Goal: Check status: Check status

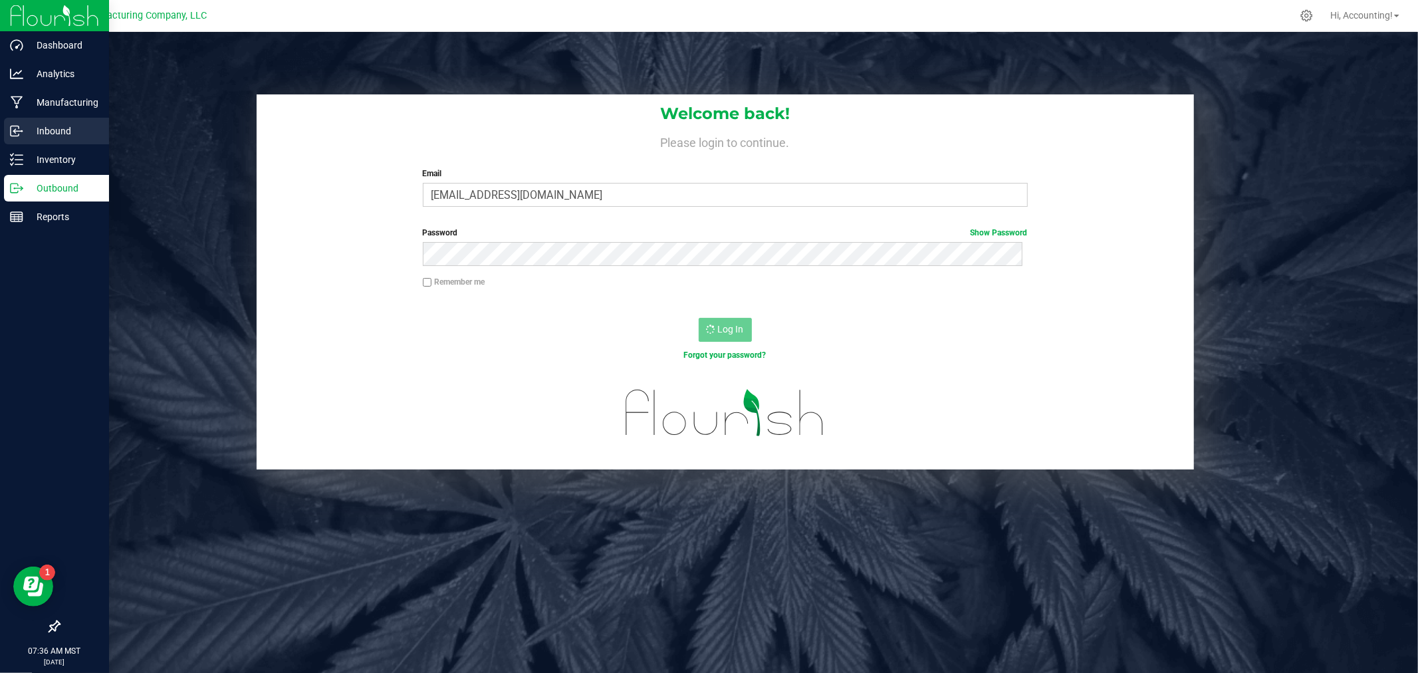
click at [29, 124] on p "Inbound" at bounding box center [63, 131] width 80 height 16
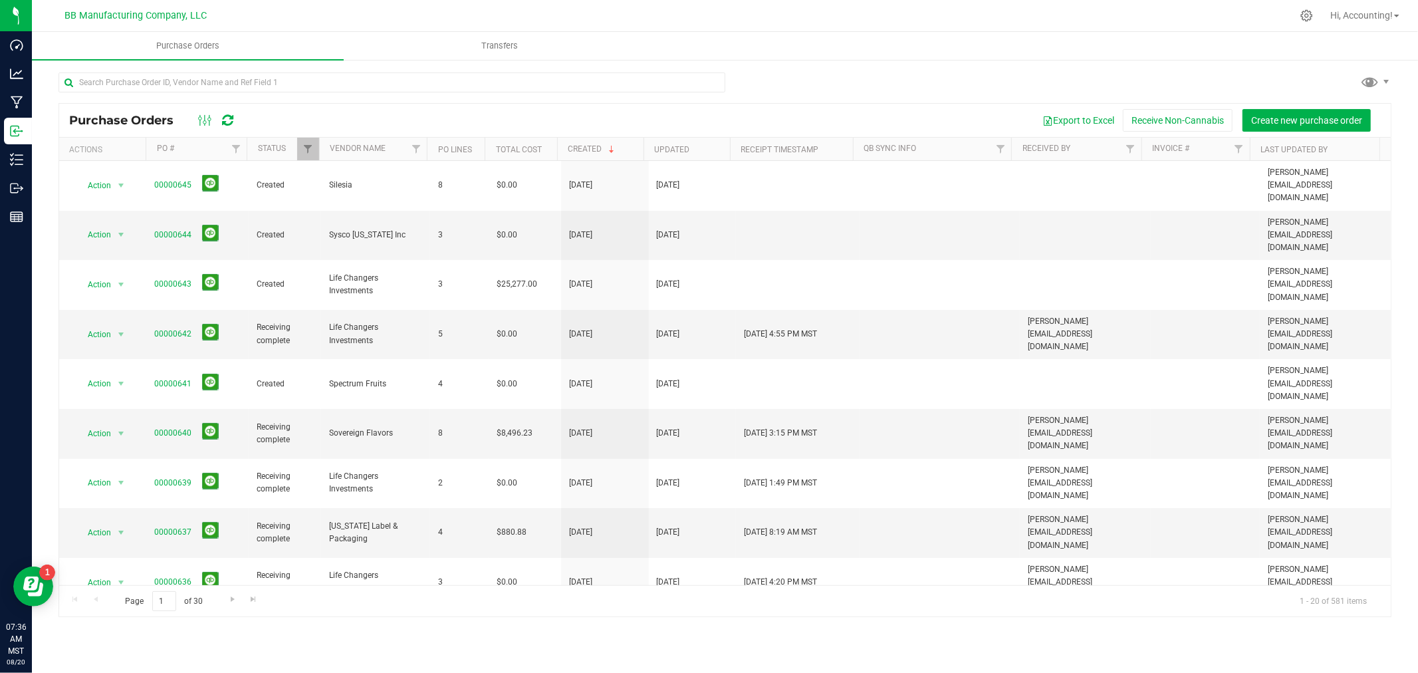
click at [324, 96] on div at bounding box center [391, 87] width 667 height 31
click at [328, 90] on input "text" at bounding box center [391, 82] width 667 height 20
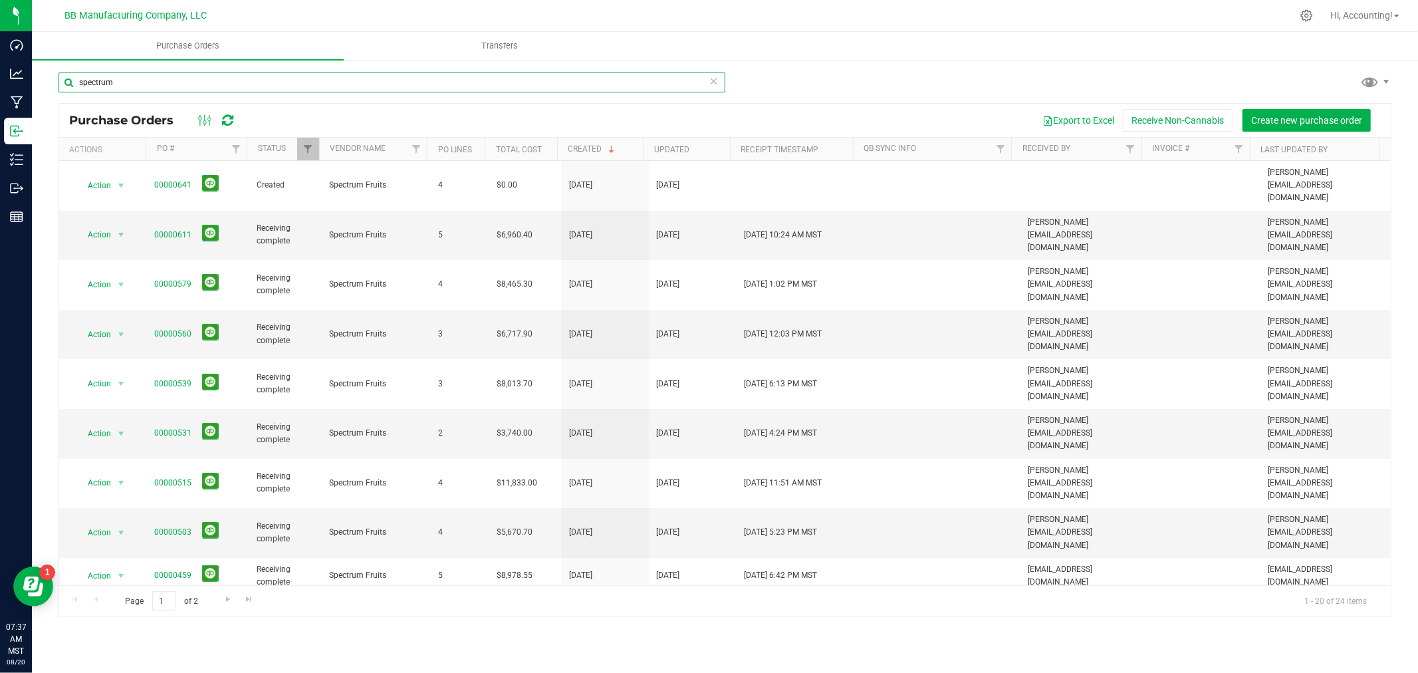
type input "spectrum"
